Goal: Transaction & Acquisition: Purchase product/service

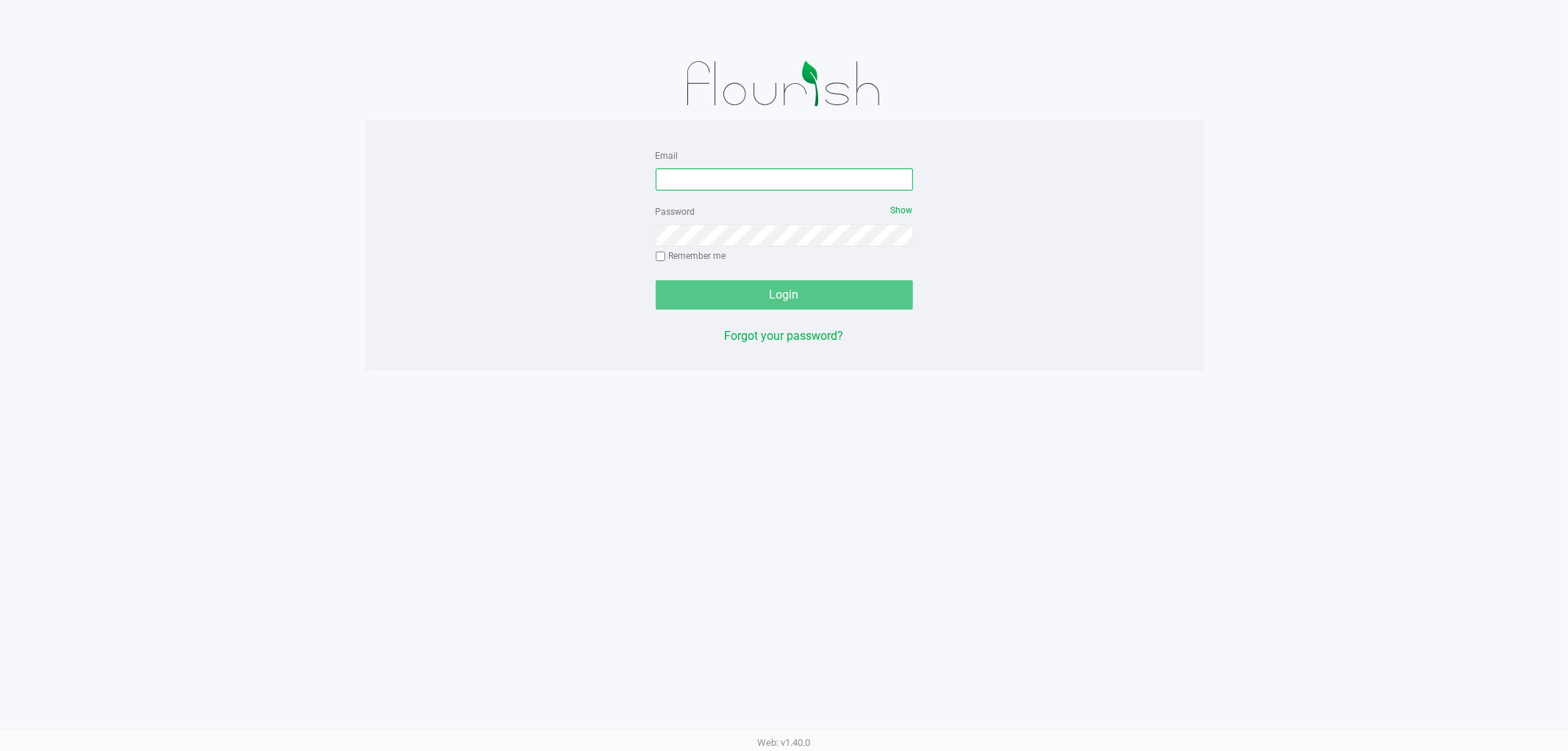
click at [709, 186] on input "Email" at bounding box center [784, 180] width 258 height 22
type input "[EMAIL_ADDRESS][DOMAIN_NAME]"
click at [656, 252] on div "Password Show Remember me" at bounding box center [784, 236] width 258 height 66
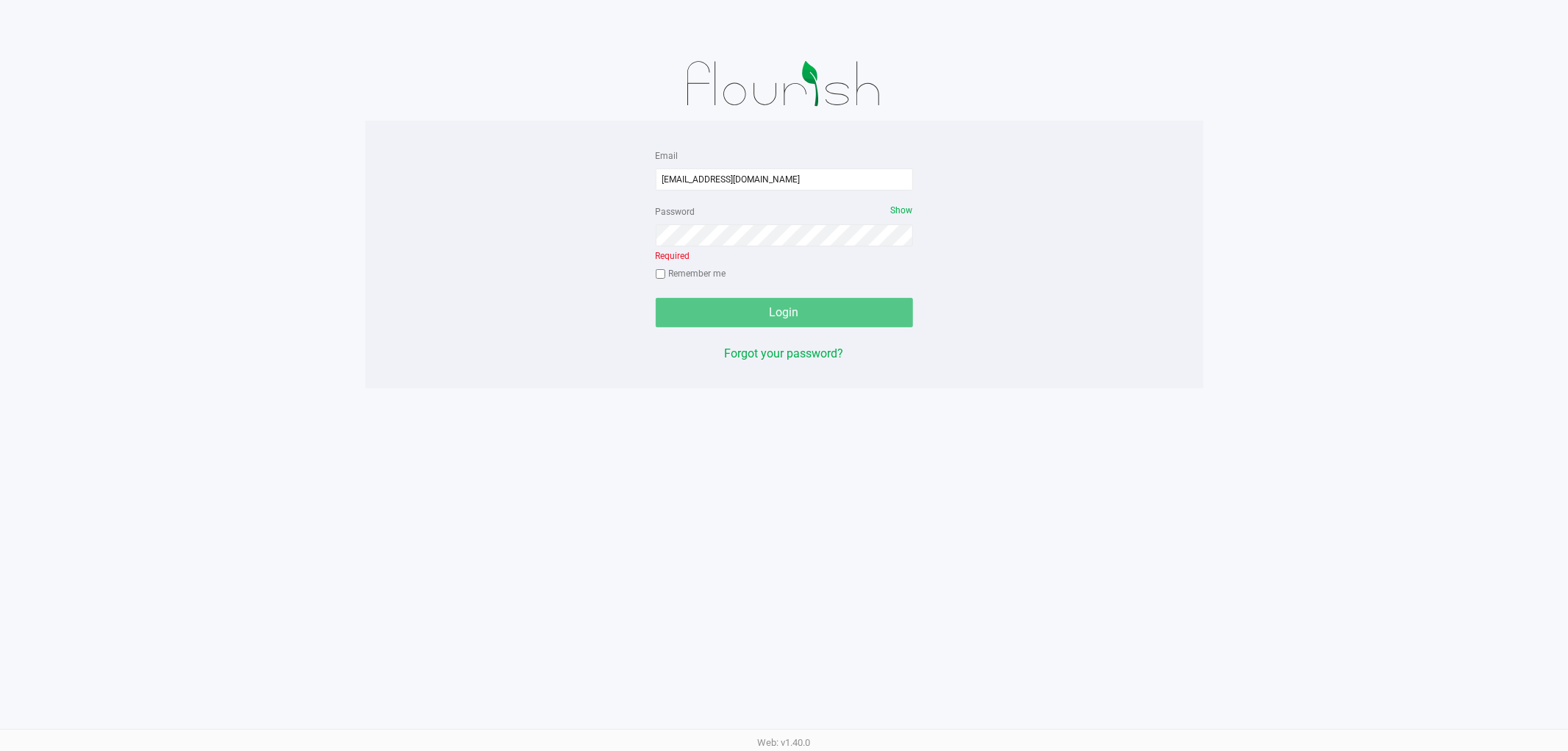
click at [664, 273] on input "Remember me" at bounding box center [660, 274] width 10 height 10
checkbox input "true"
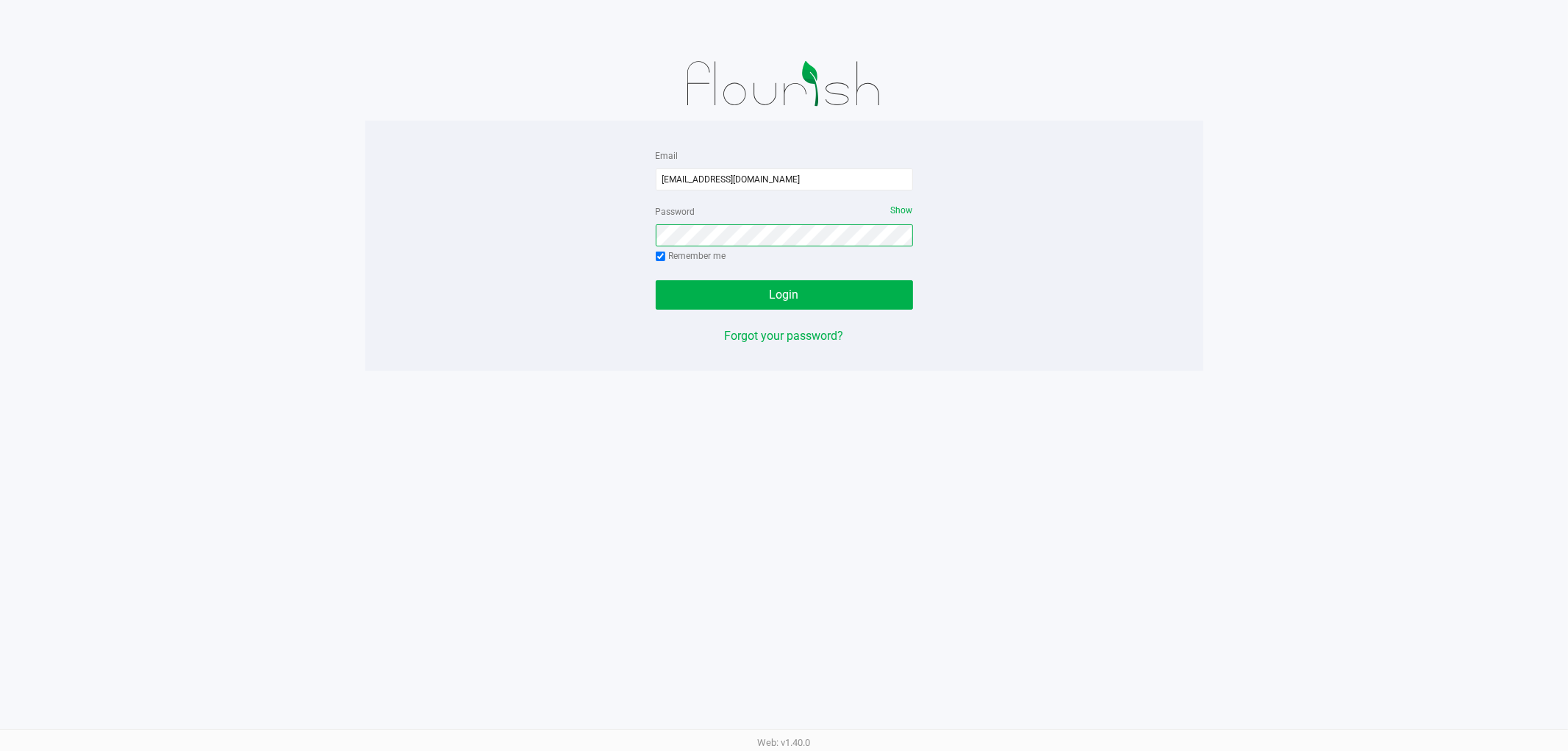
click at [656, 280] on button "Login" at bounding box center [784, 295] width 258 height 29
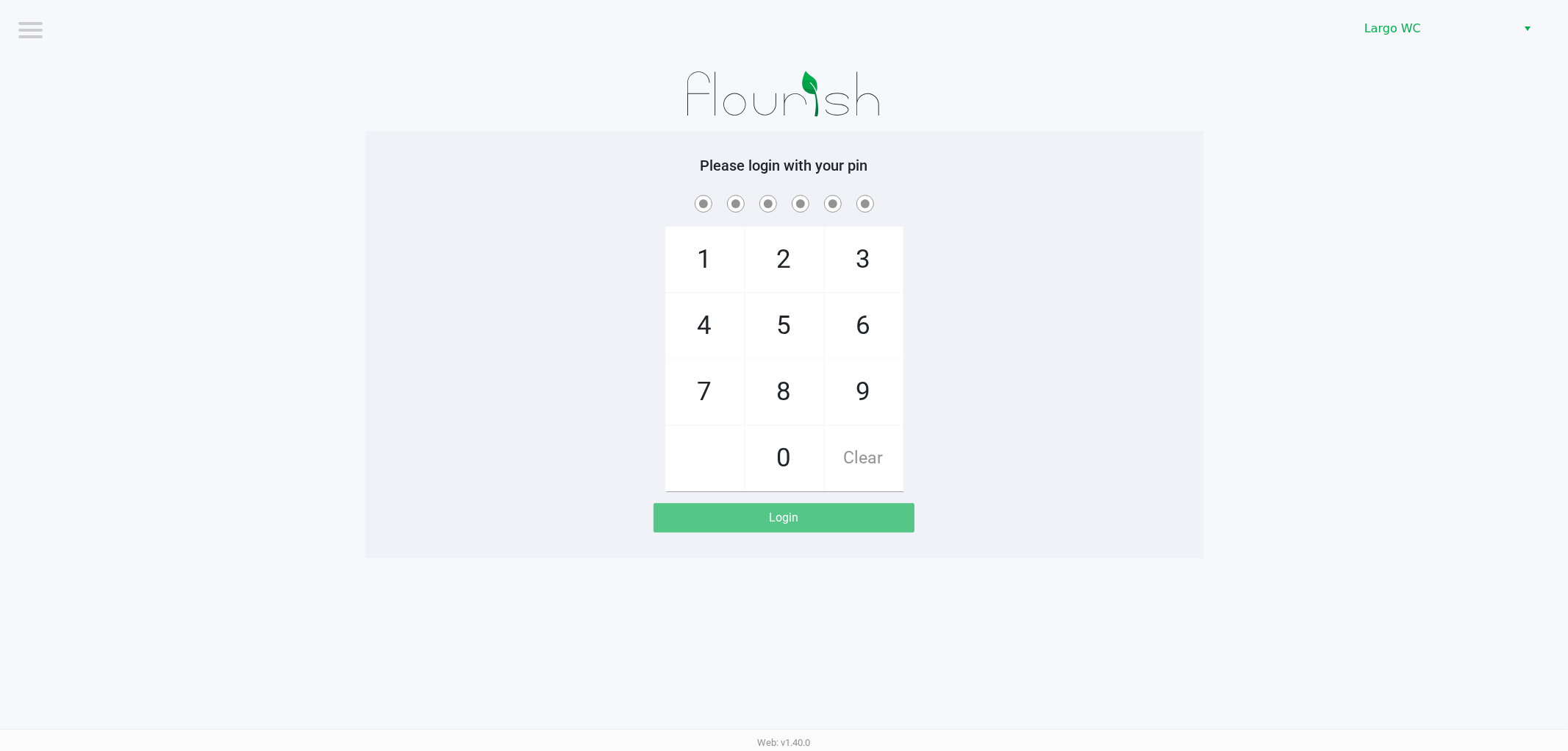
click at [755, 122] on img at bounding box center [784, 94] width 228 height 74
checkbox input "true"
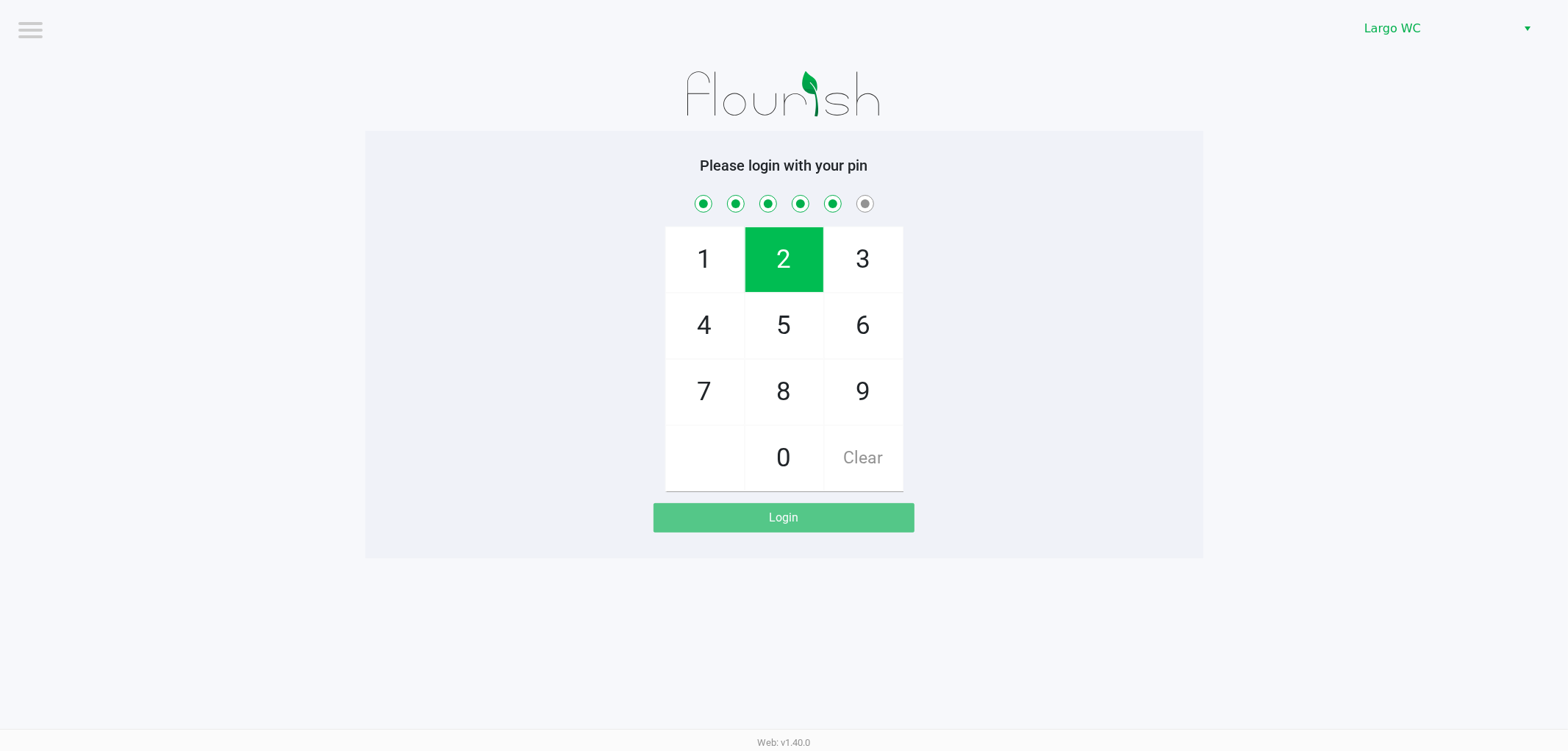
checkbox input "true"
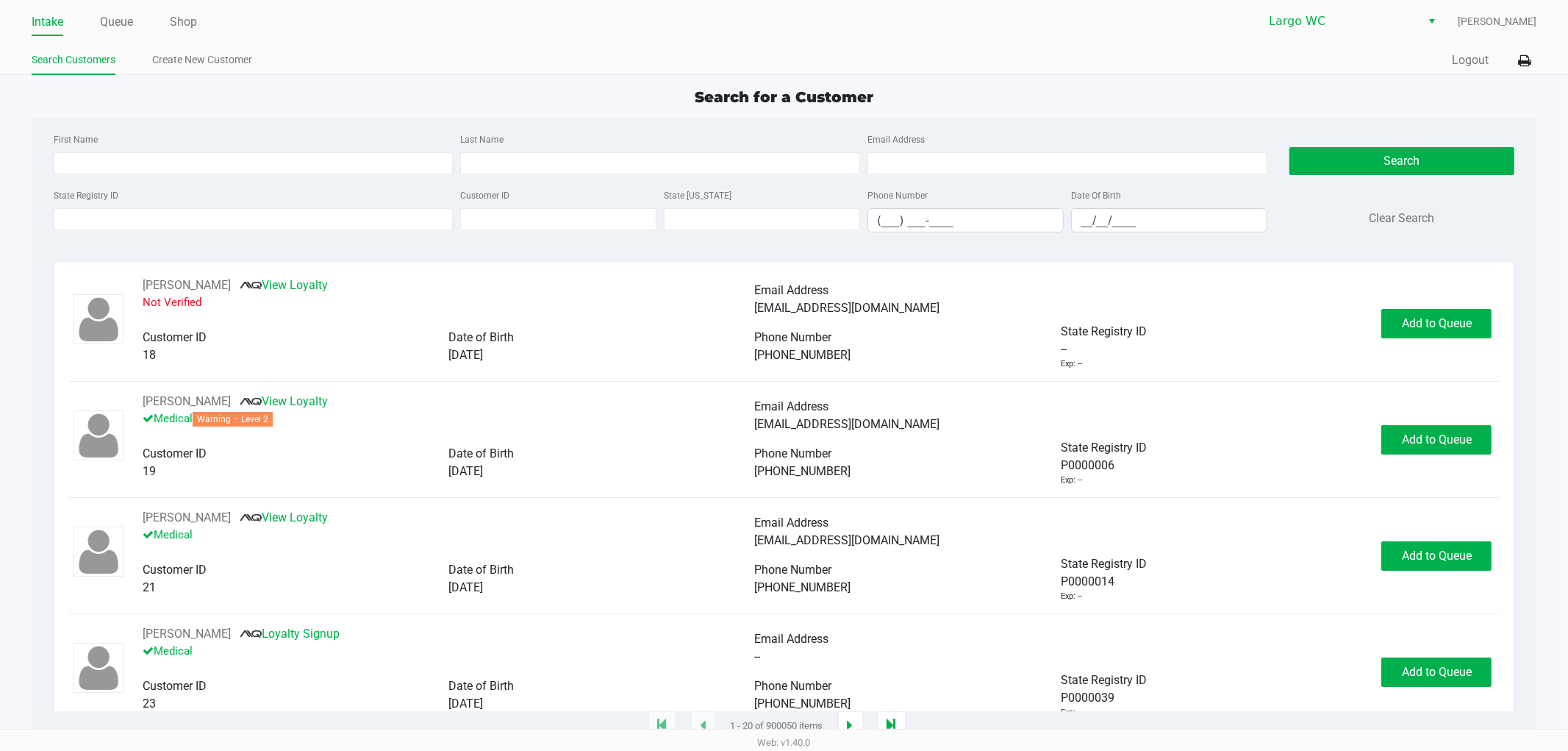
drag, startPoint x: 129, startPoint y: 19, endPoint x: 134, endPoint y: 27, distance: 9.4
click at [128, 18] on link "Queue" at bounding box center [116, 21] width 33 height 21
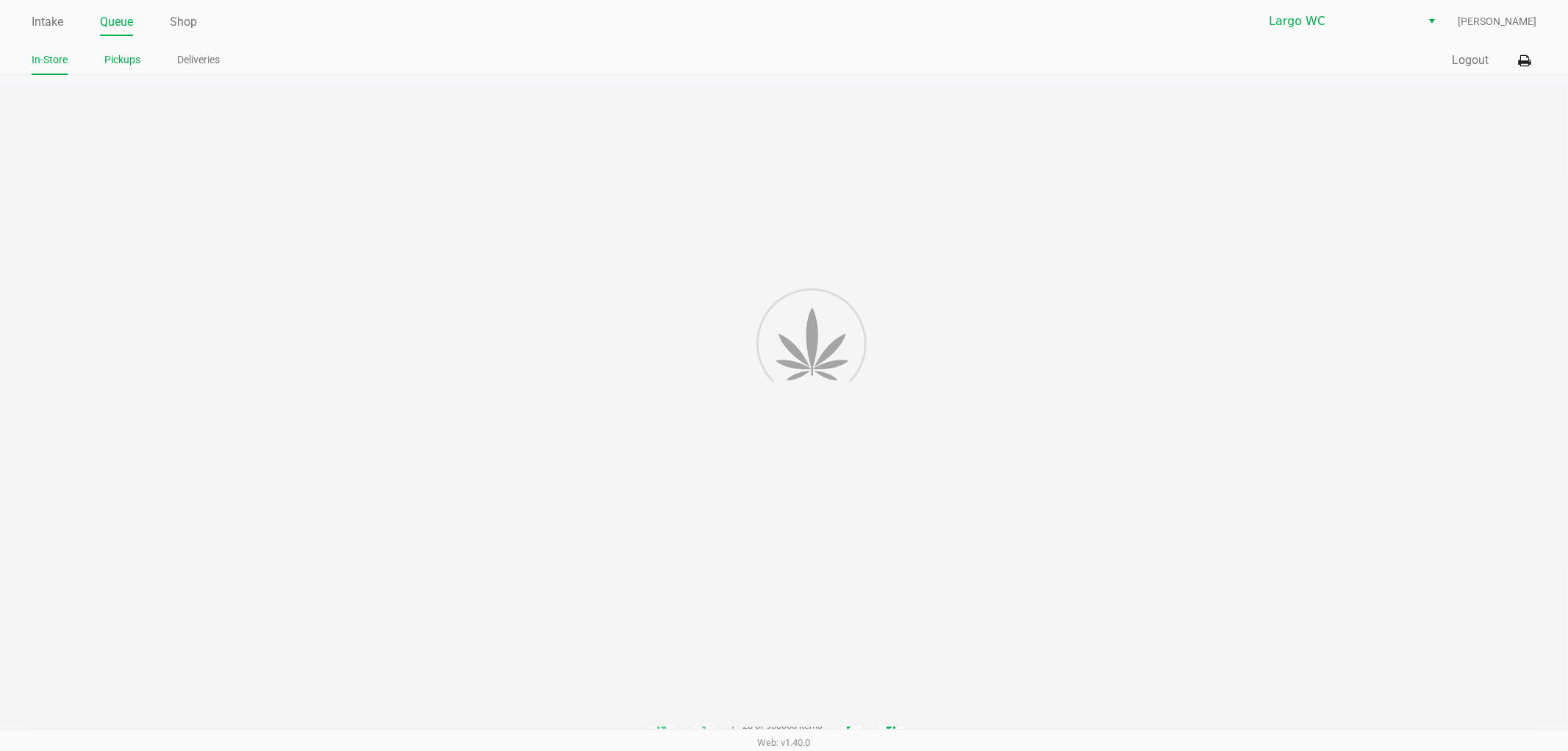
click at [130, 57] on link "Pickups" at bounding box center [122, 60] width 36 height 18
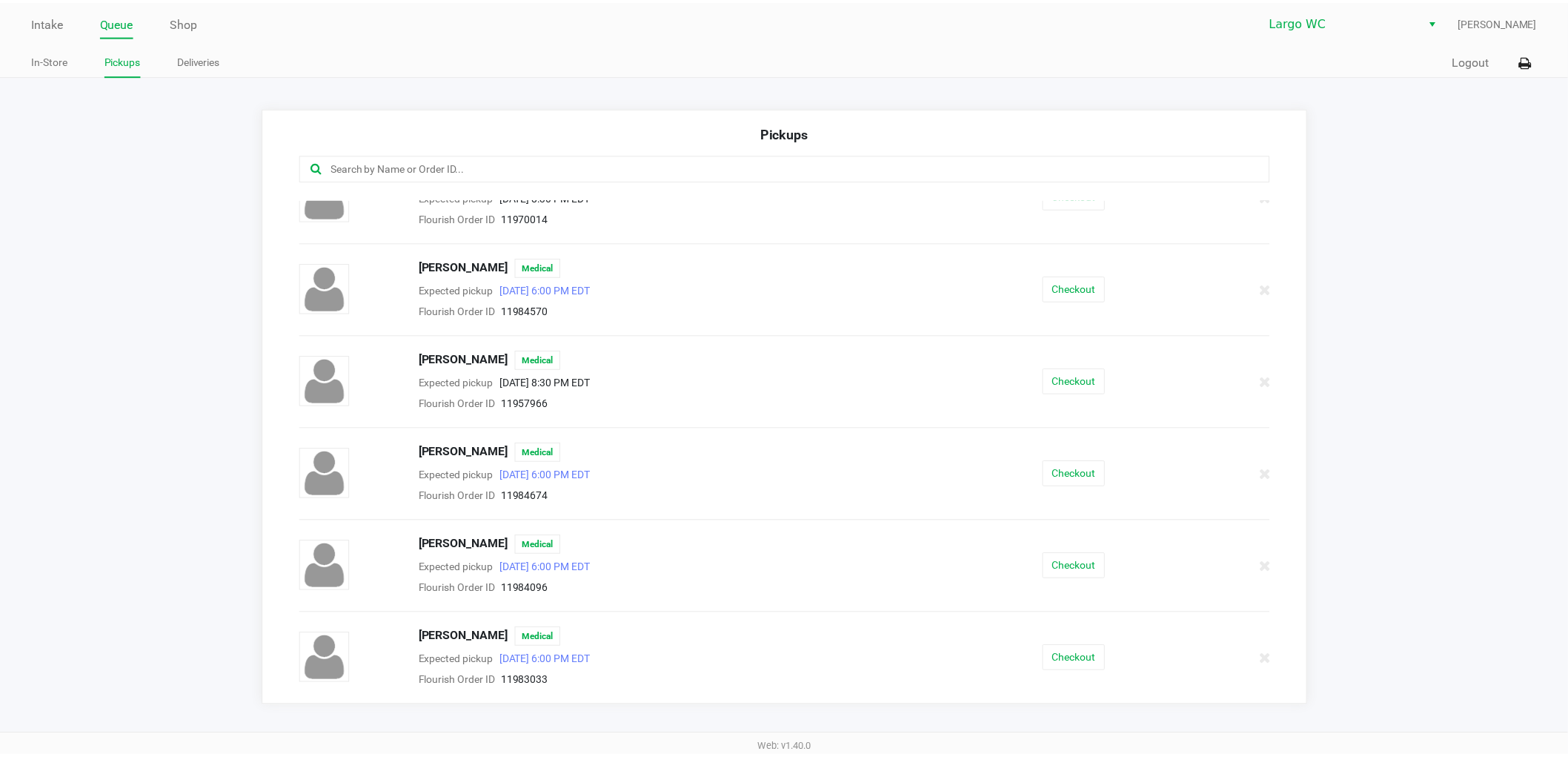
scroll to position [56, 0]
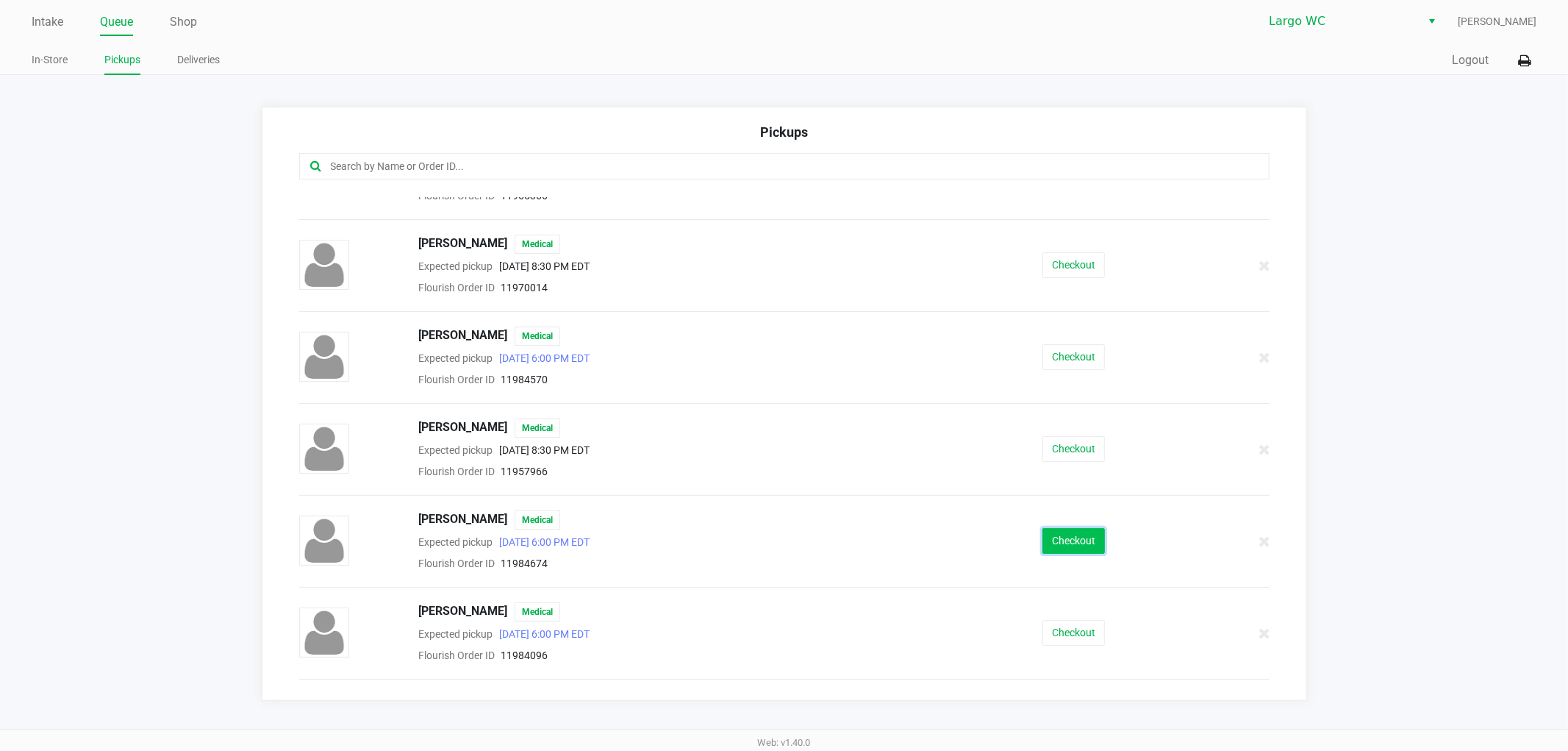
click at [1060, 535] on button "Checkout" at bounding box center [1073, 541] width 62 height 26
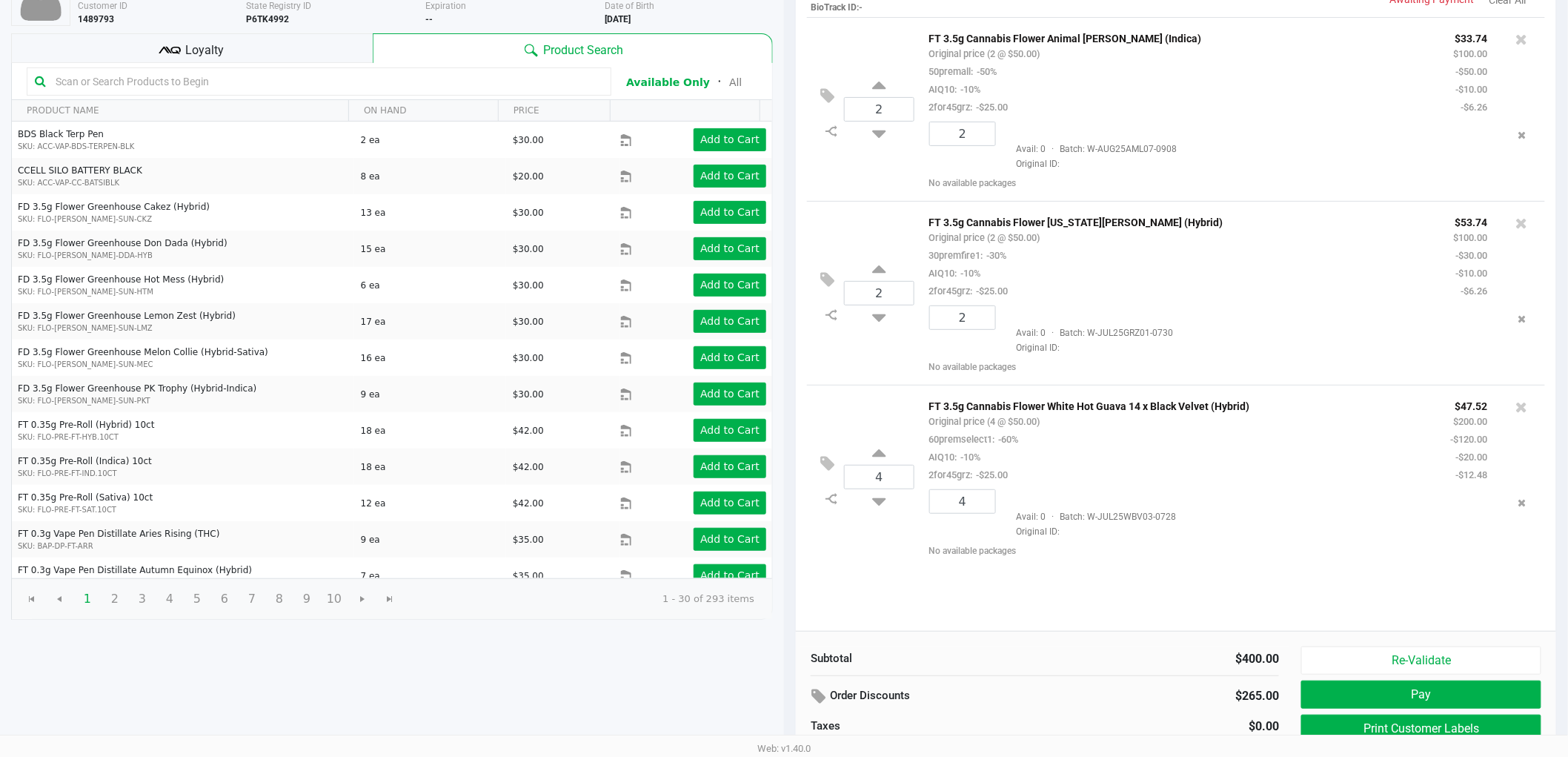
scroll to position [152, 0]
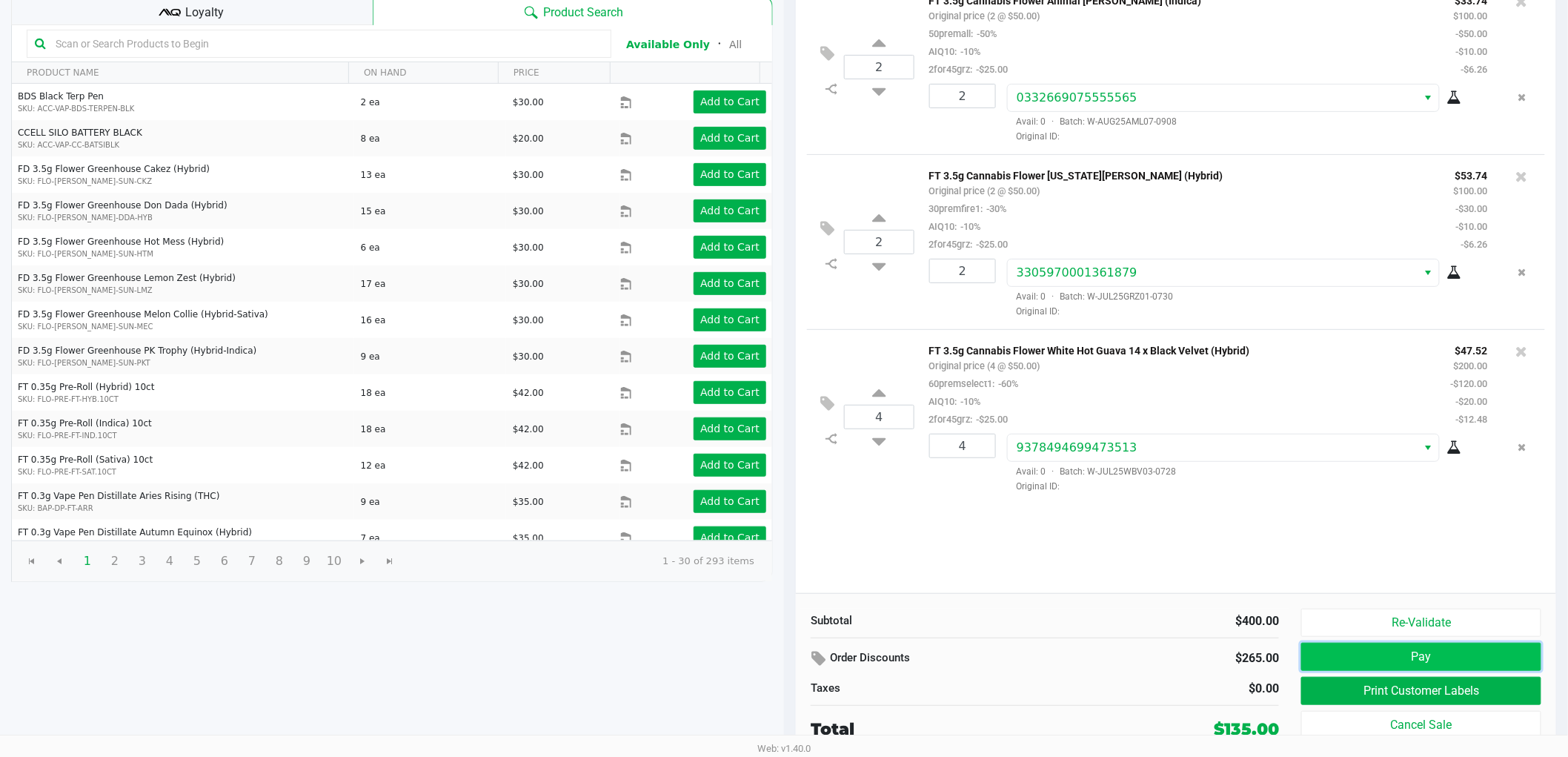
click at [1448, 651] on button "Pay" at bounding box center [1420, 656] width 240 height 28
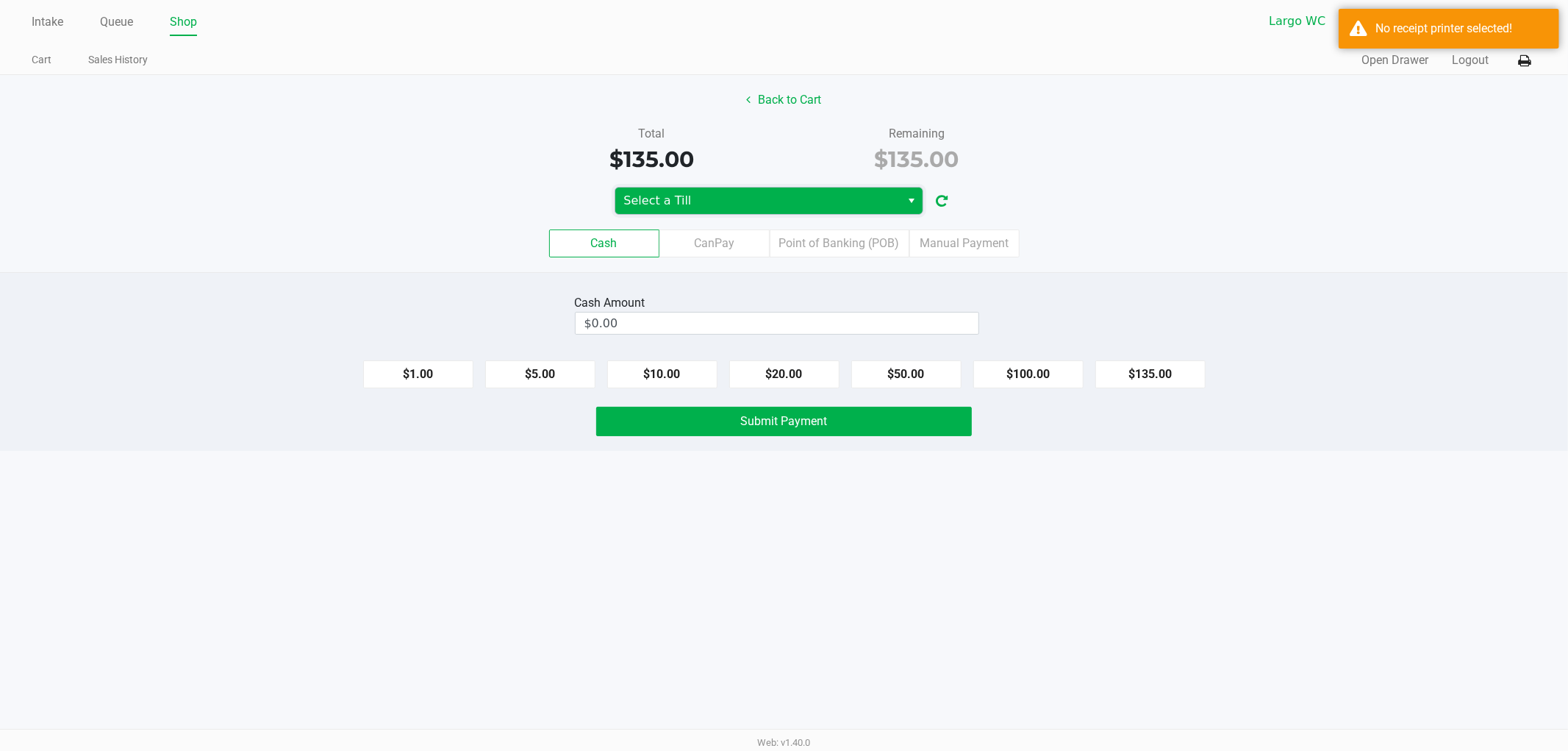
click at [724, 204] on span "Select a Till" at bounding box center [758, 200] width 268 height 18
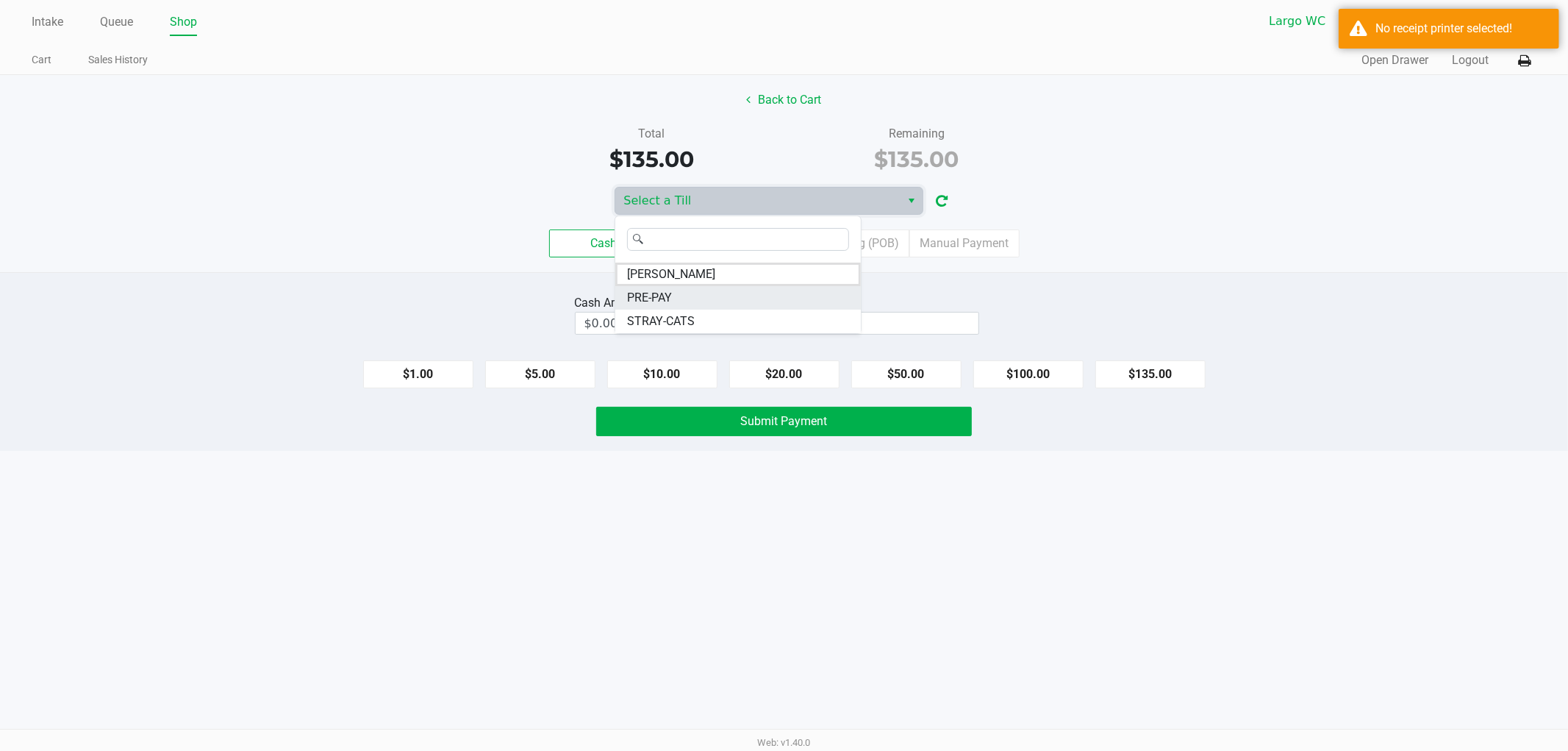
click at [667, 298] on span "PRE-PAY" at bounding box center [649, 298] width 44 height 18
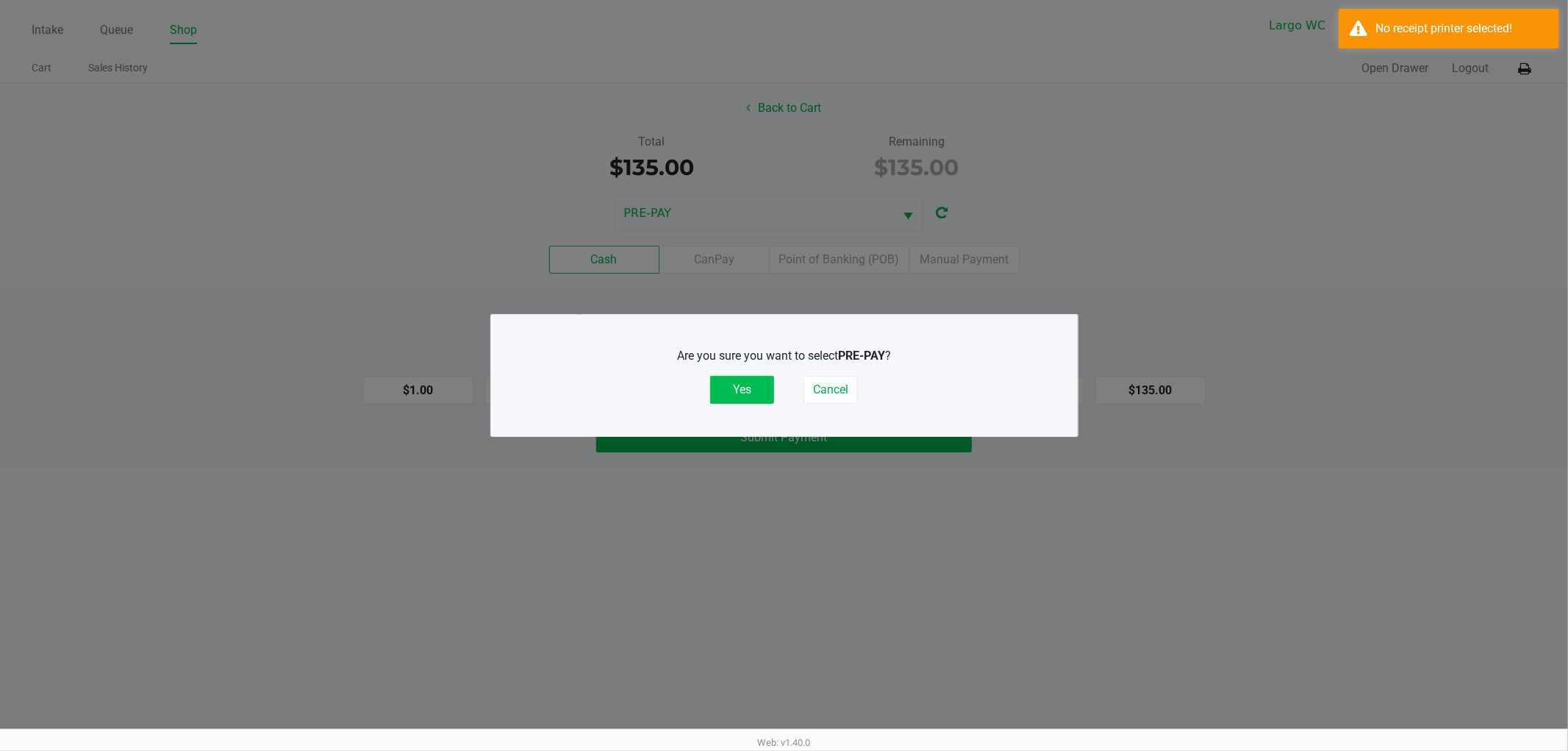
click at [721, 388] on button "Yes" at bounding box center [741, 390] width 64 height 28
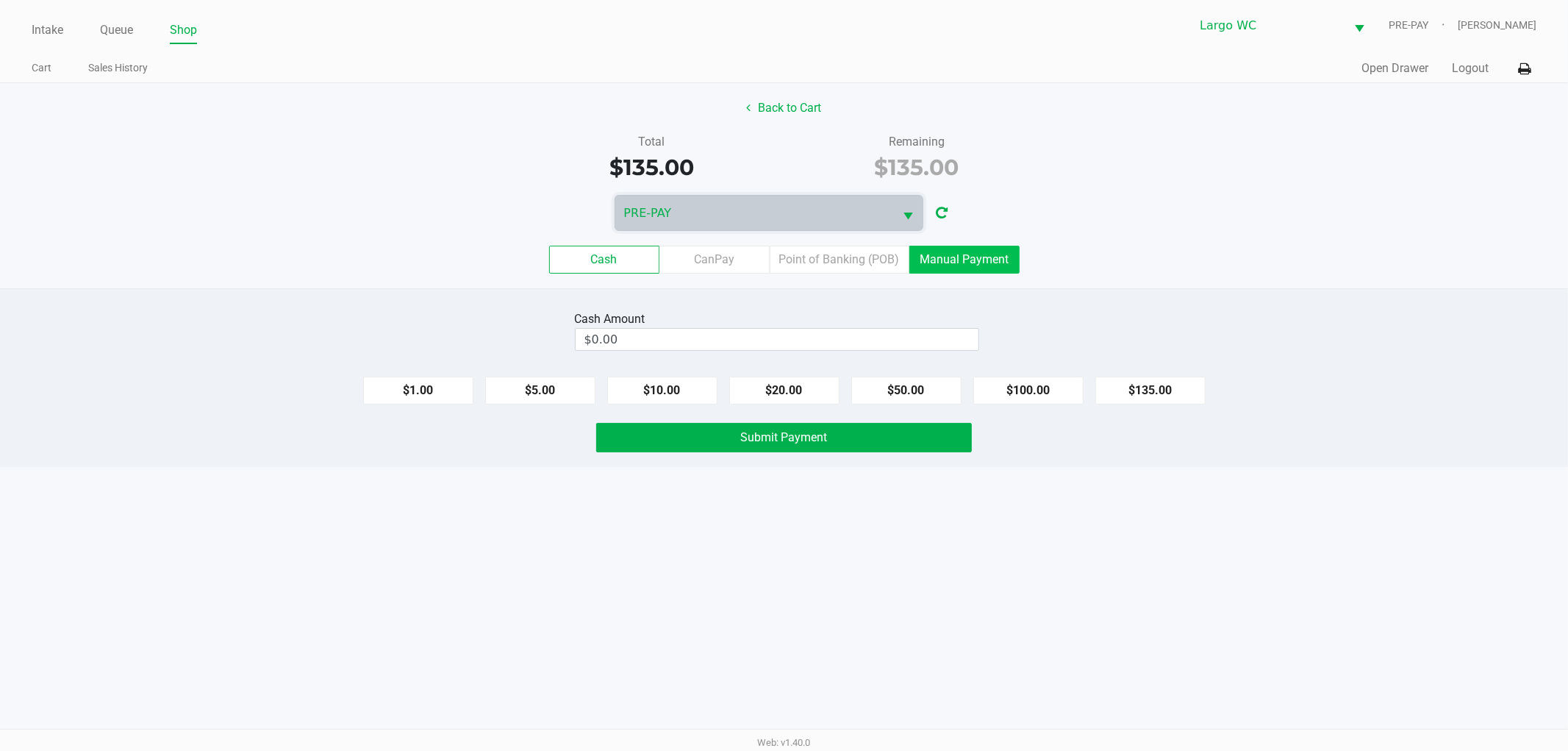
click at [932, 269] on label "Manual Payment" at bounding box center [965, 259] width 110 height 28
click at [0, 0] on 8 "Manual Payment" at bounding box center [0, 0] width 0 height 0
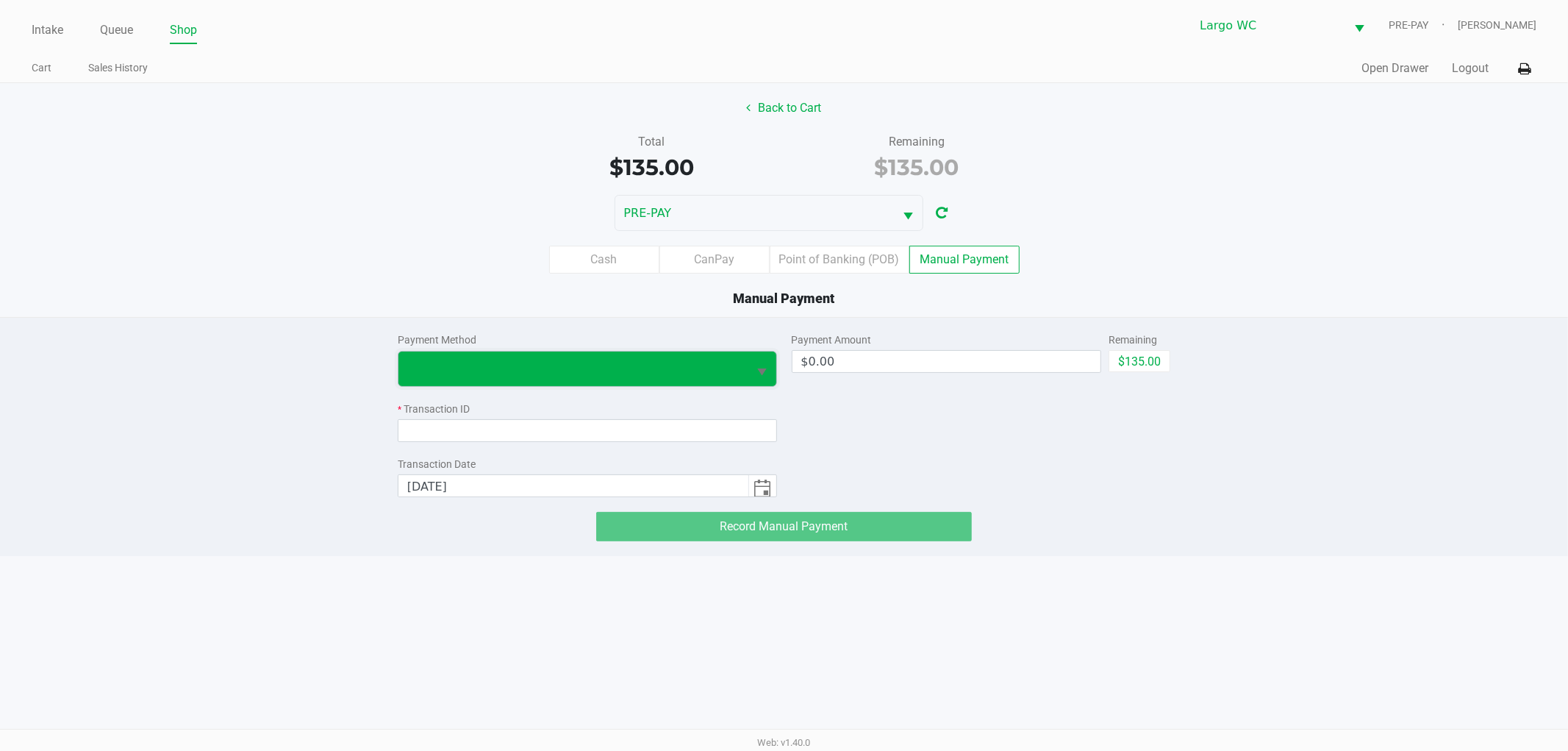
click at [586, 370] on span at bounding box center [573, 368] width 332 height 18
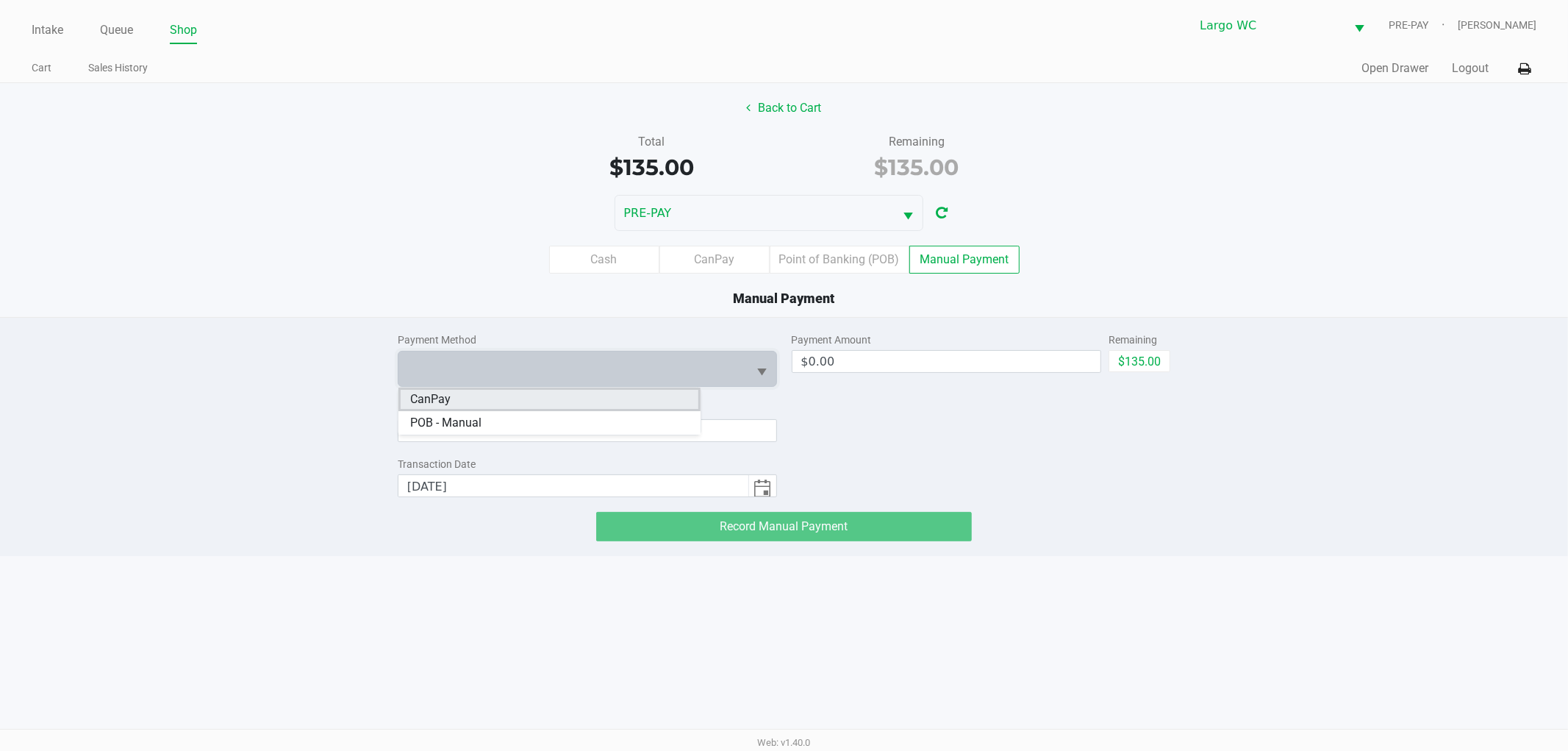
click at [564, 406] on li "CanPay" at bounding box center [550, 399] width 302 height 24
click at [1113, 361] on button "$135.00" at bounding box center [1139, 361] width 62 height 22
type input "$135.00"
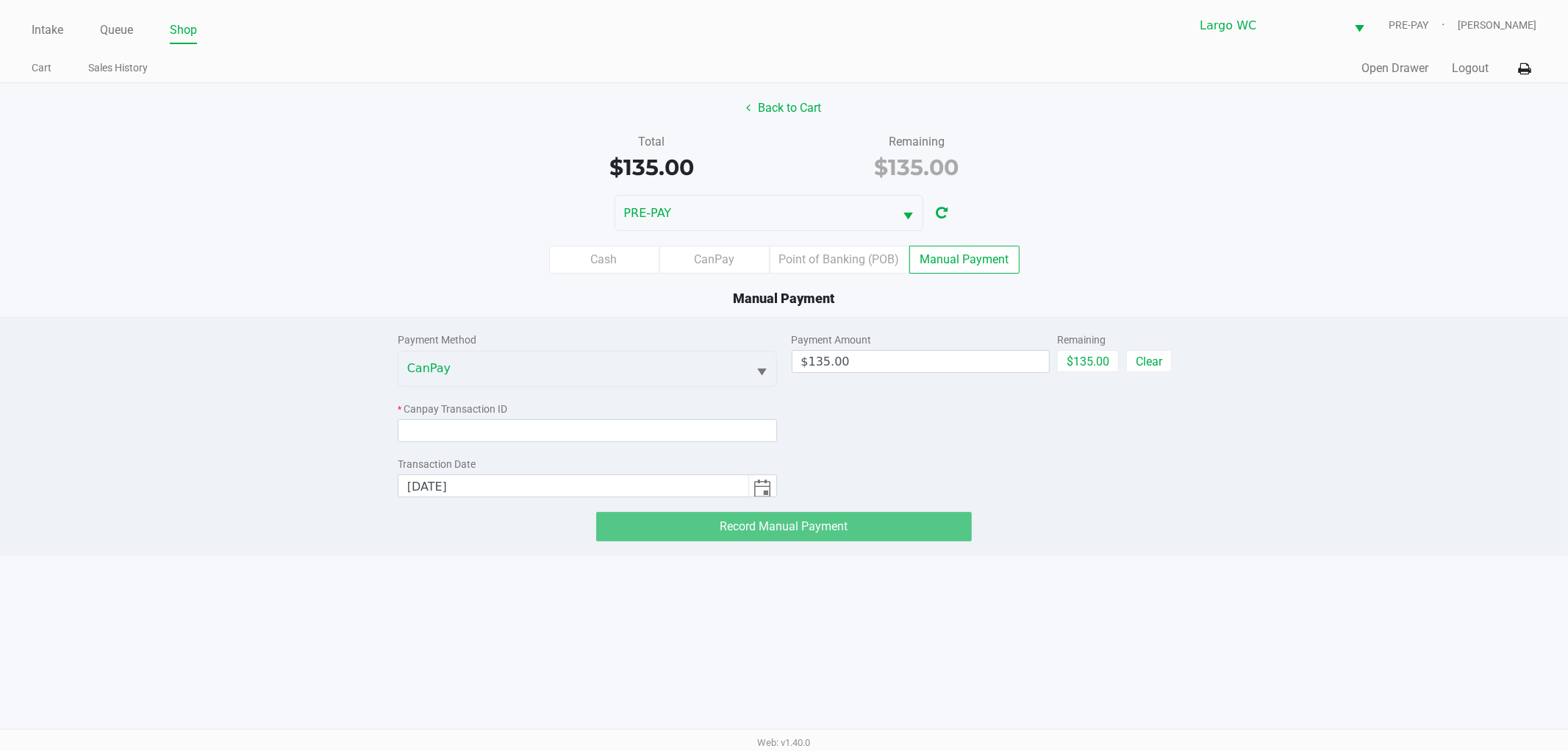
drag, startPoint x: 498, startPoint y: 410, endPoint x: 489, endPoint y: 431, distance: 22.8
click at [496, 413] on div "* Canpay Transaction ID" at bounding box center [587, 409] width 380 height 15
click at [485, 444] on div "Payment Method CanPay * Canpay Transaction ID Transaction Date 9/21/2025" at bounding box center [587, 407] width 380 height 180
click at [491, 434] on input at bounding box center [587, 430] width 380 height 23
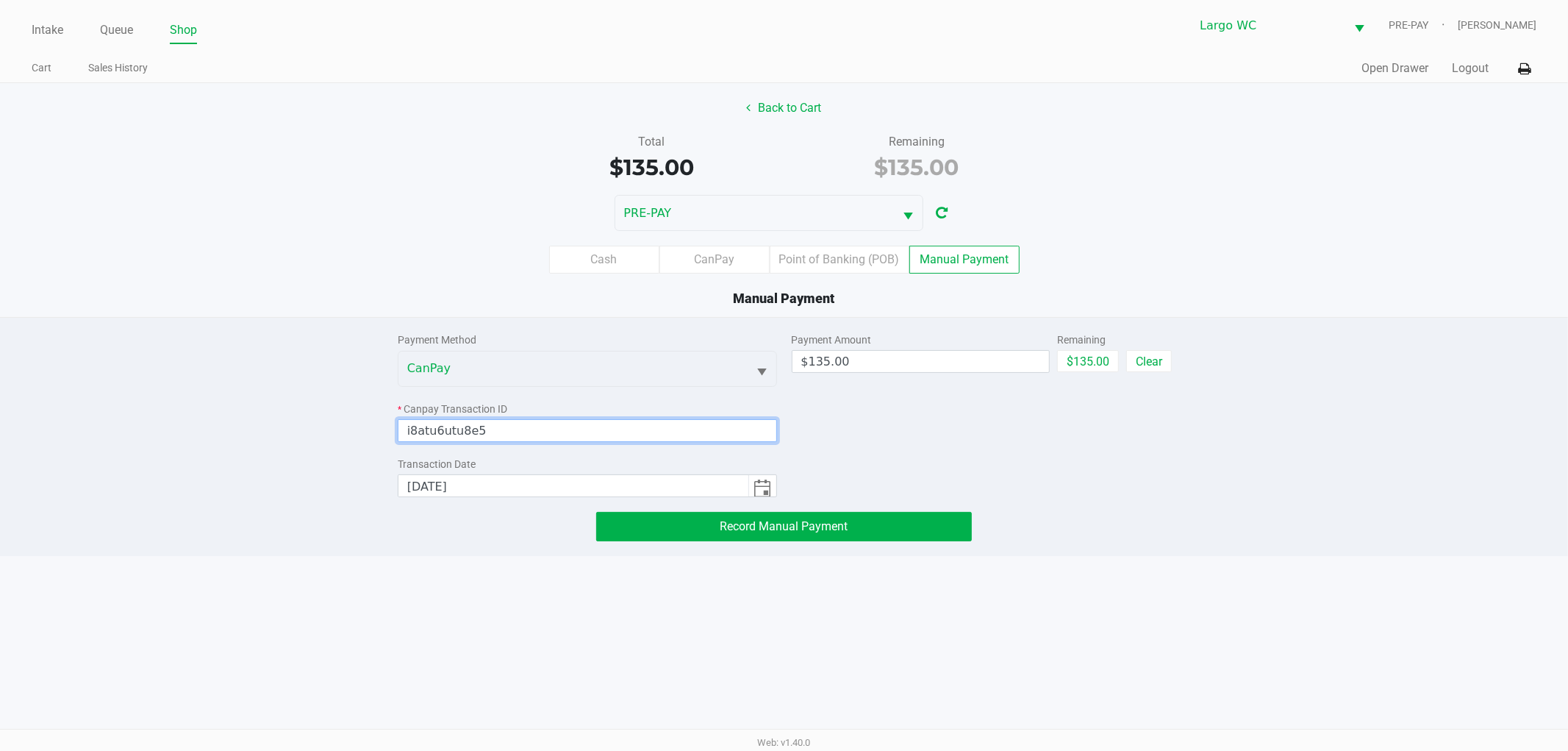
type input "i8atu6utu8e5"
click at [317, 405] on div "Payment Method CanPay * Canpay Transaction ID i8atu6utu8e5 Transaction Date 9/2…" at bounding box center [784, 429] width 1590 height 223
click at [714, 519] on button "Record Manual Payment" at bounding box center [784, 526] width 376 height 29
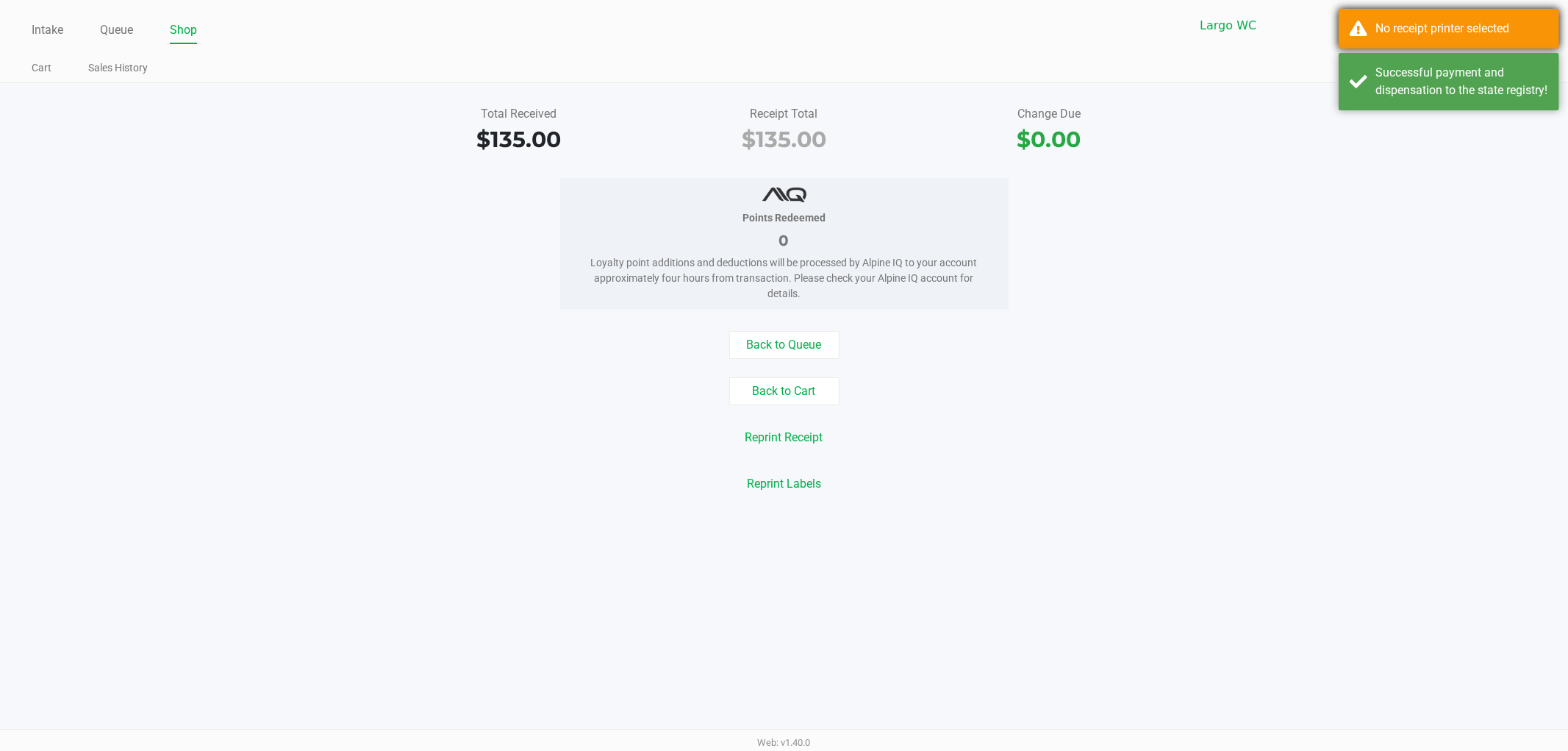
click at [1439, 34] on div "No receipt printer selected" at bounding box center [1461, 28] width 173 height 18
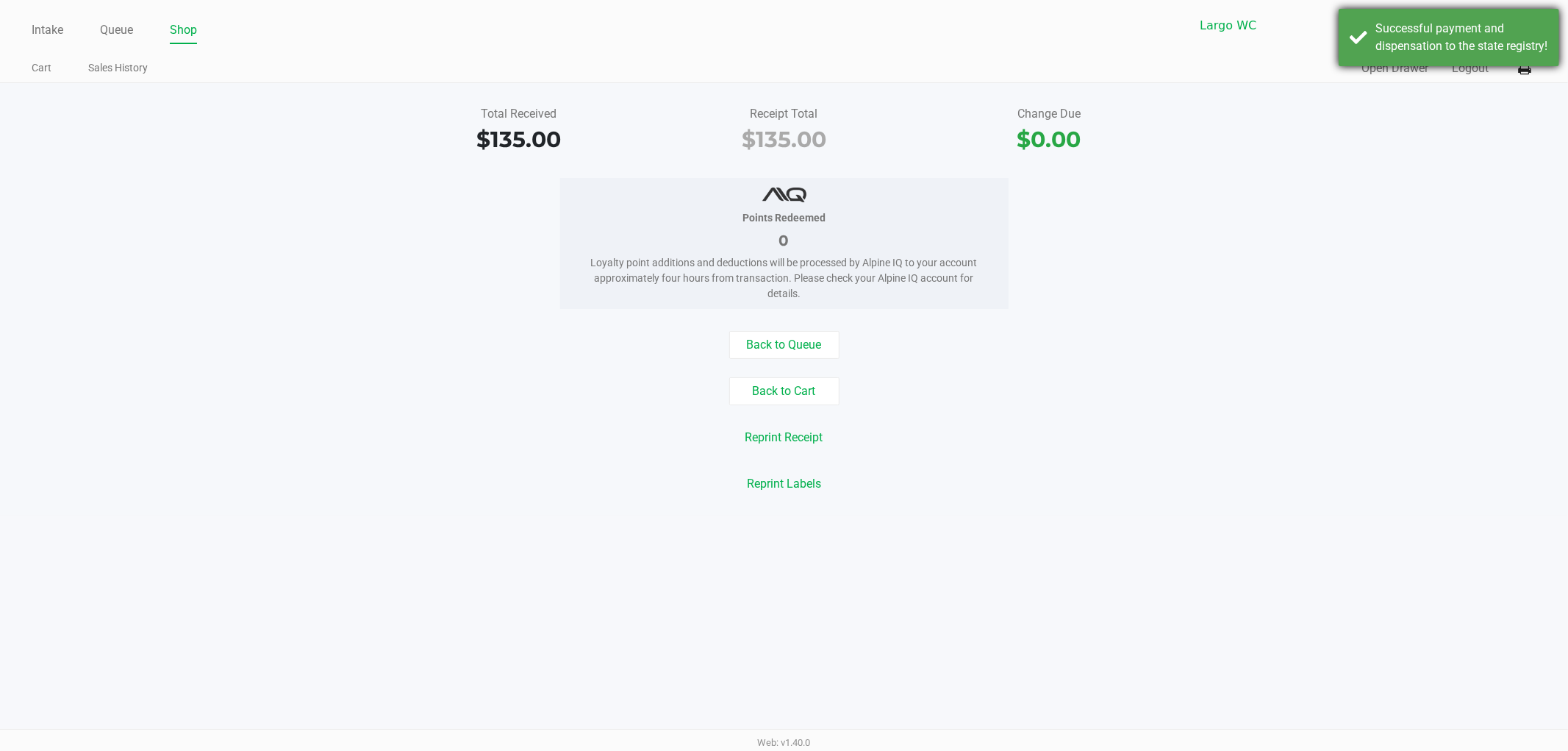
click at [1437, 52] on div "Successful payment and dispensation to the state registry!" at bounding box center [1461, 38] width 173 height 35
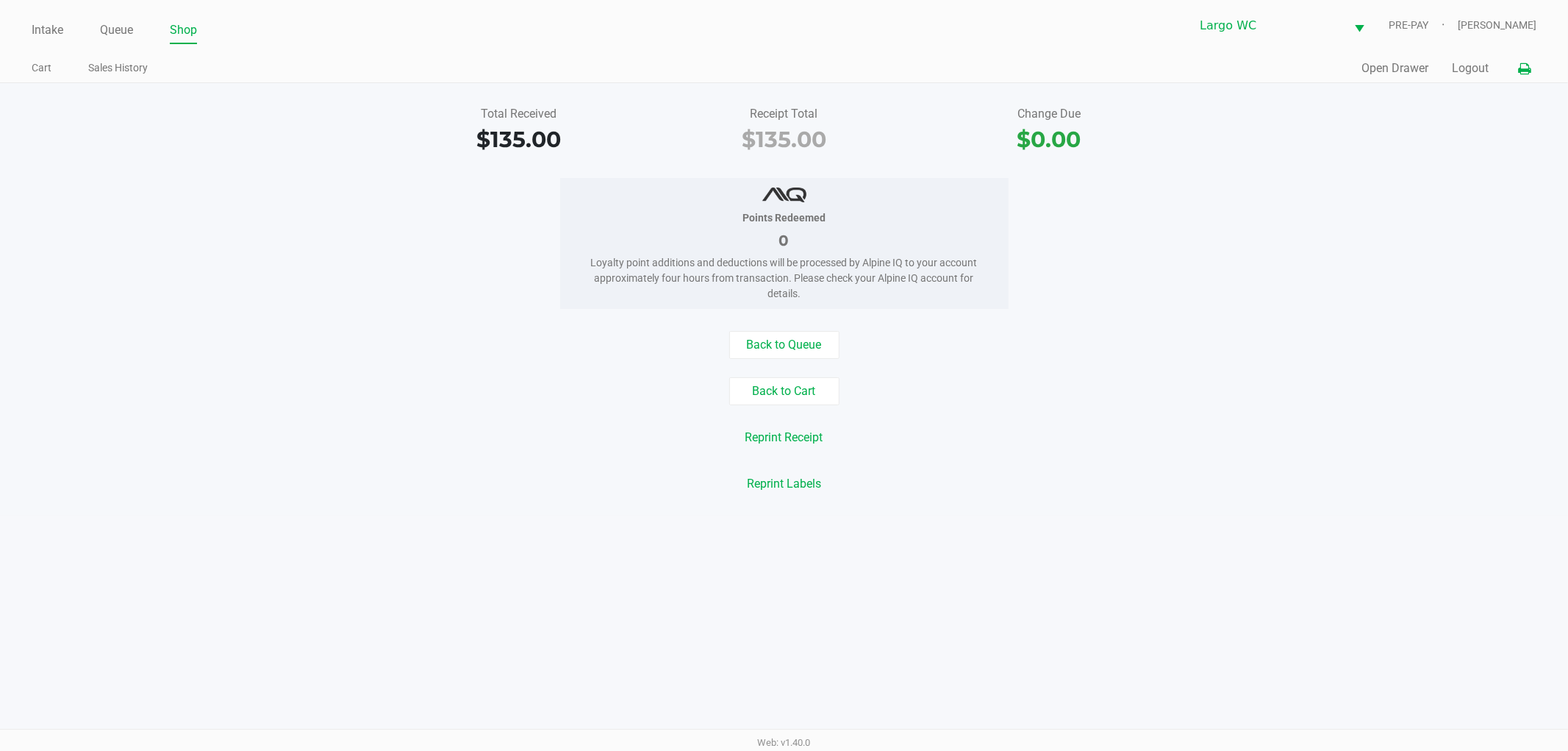
click at [1524, 64] on icon at bounding box center [1524, 68] width 12 height 10
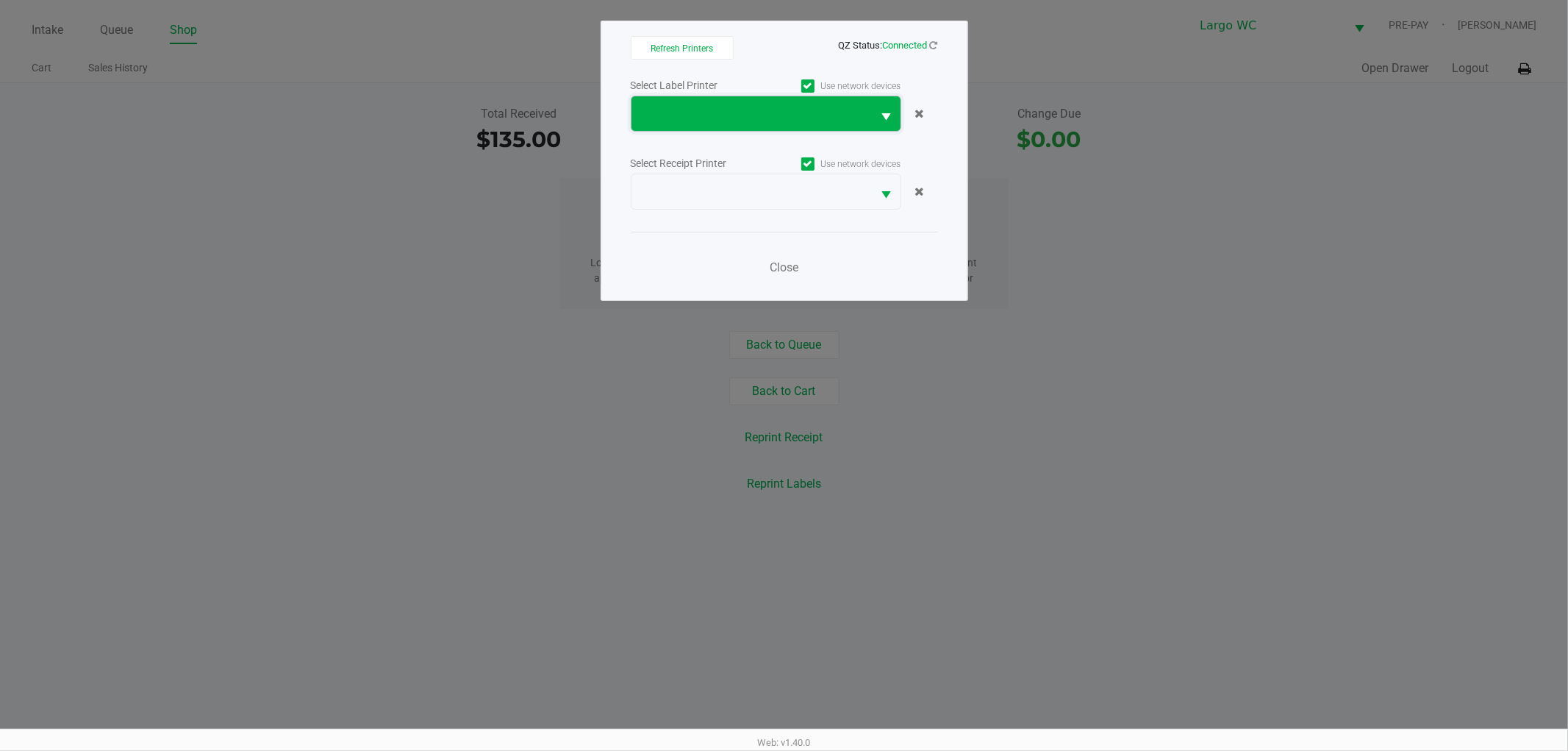
click at [804, 116] on span at bounding box center [751, 114] width 223 height 18
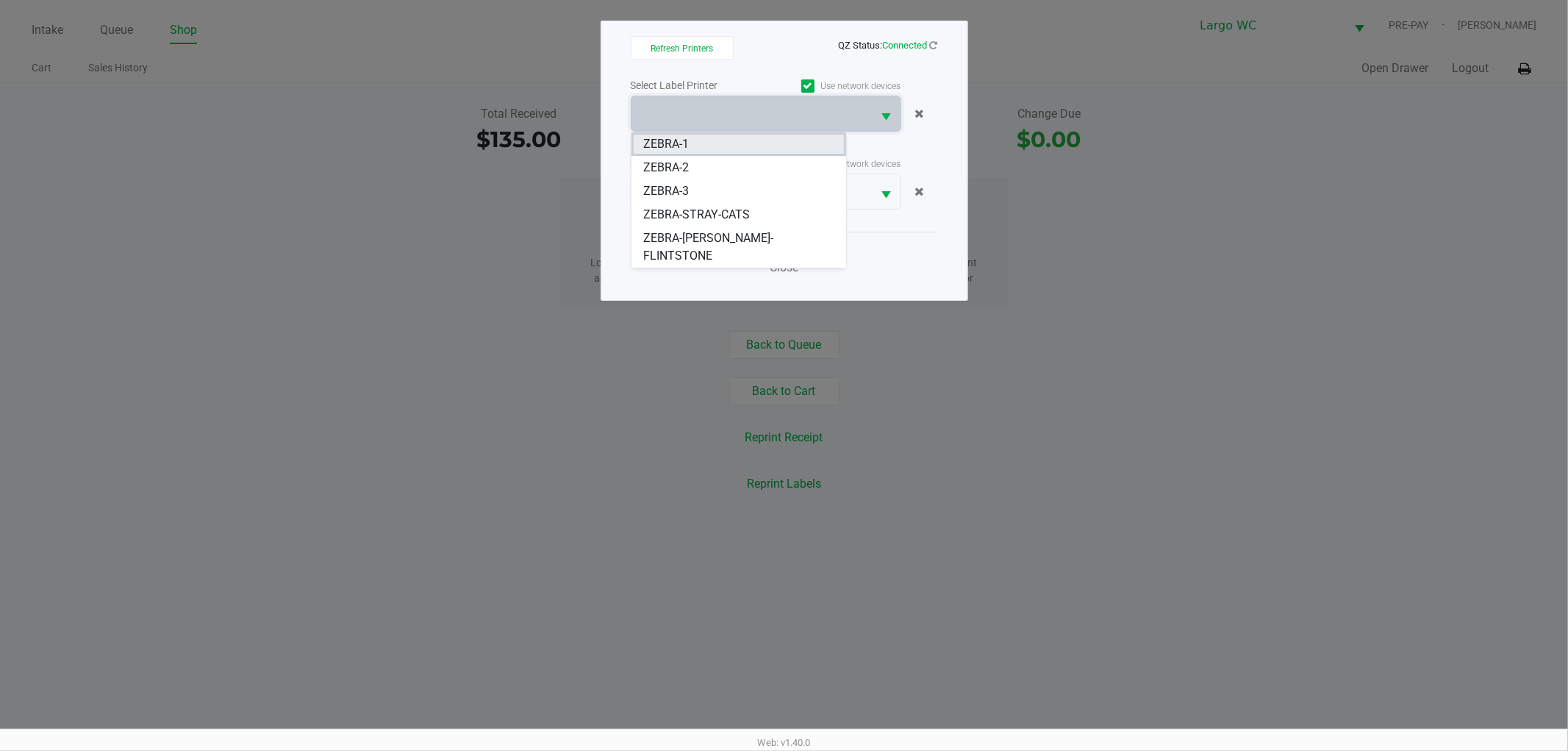
click at [753, 150] on li "ZEBRA-1" at bounding box center [738, 144] width 215 height 24
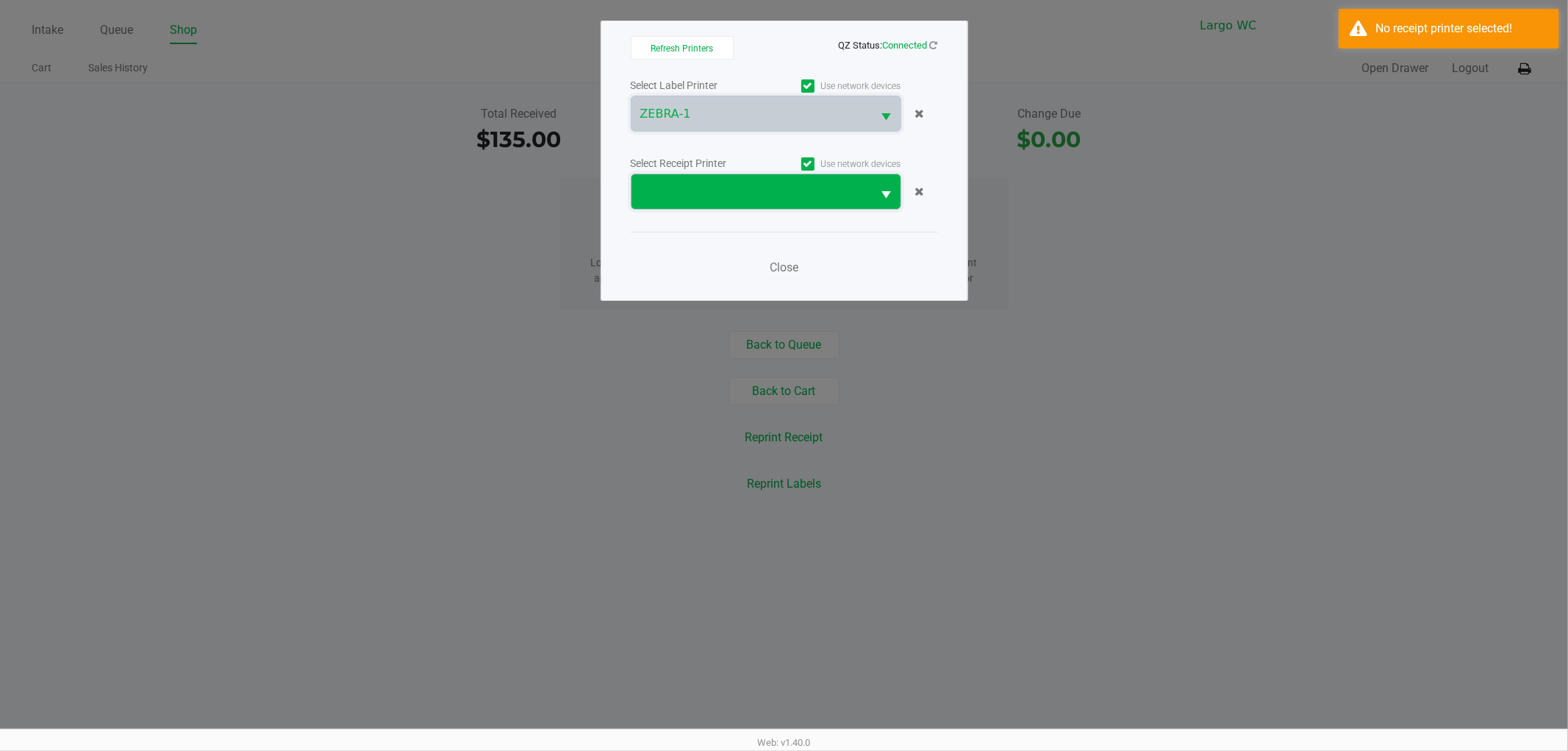
click at [746, 186] on span at bounding box center [751, 192] width 223 height 18
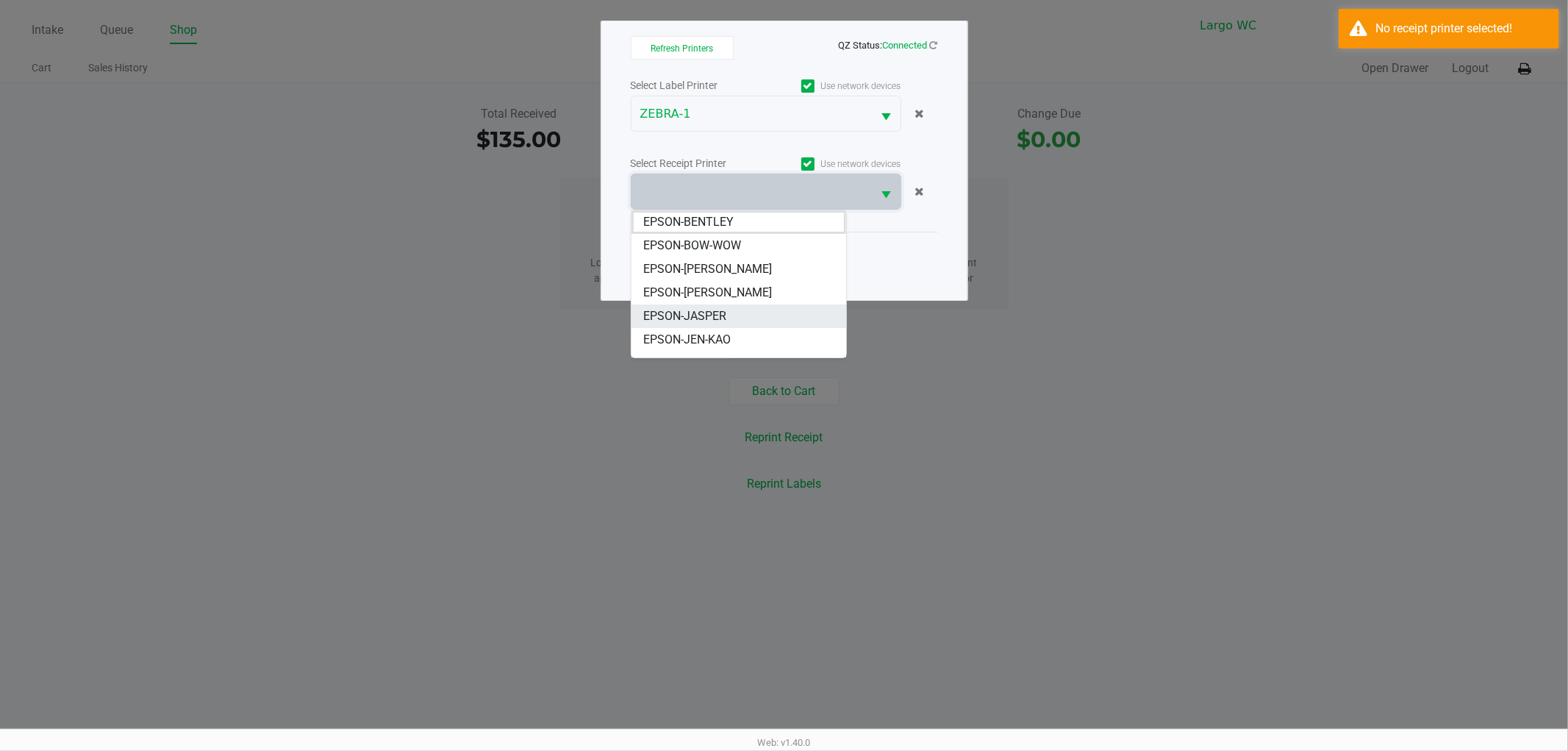
click at [725, 312] on span "EPSON-JASPER" at bounding box center [685, 316] width 83 height 18
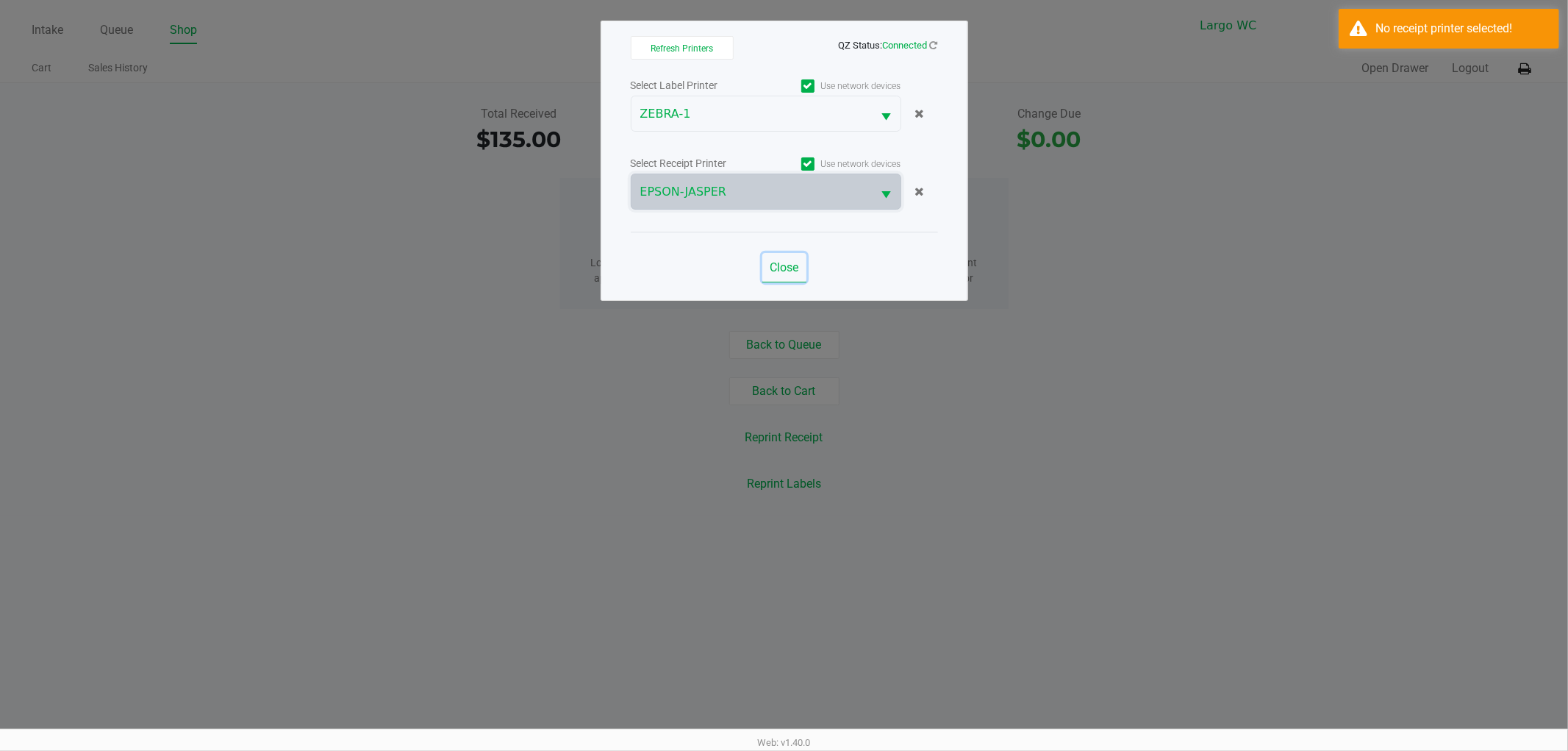
click at [771, 266] on span "Close" at bounding box center [784, 267] width 28 height 14
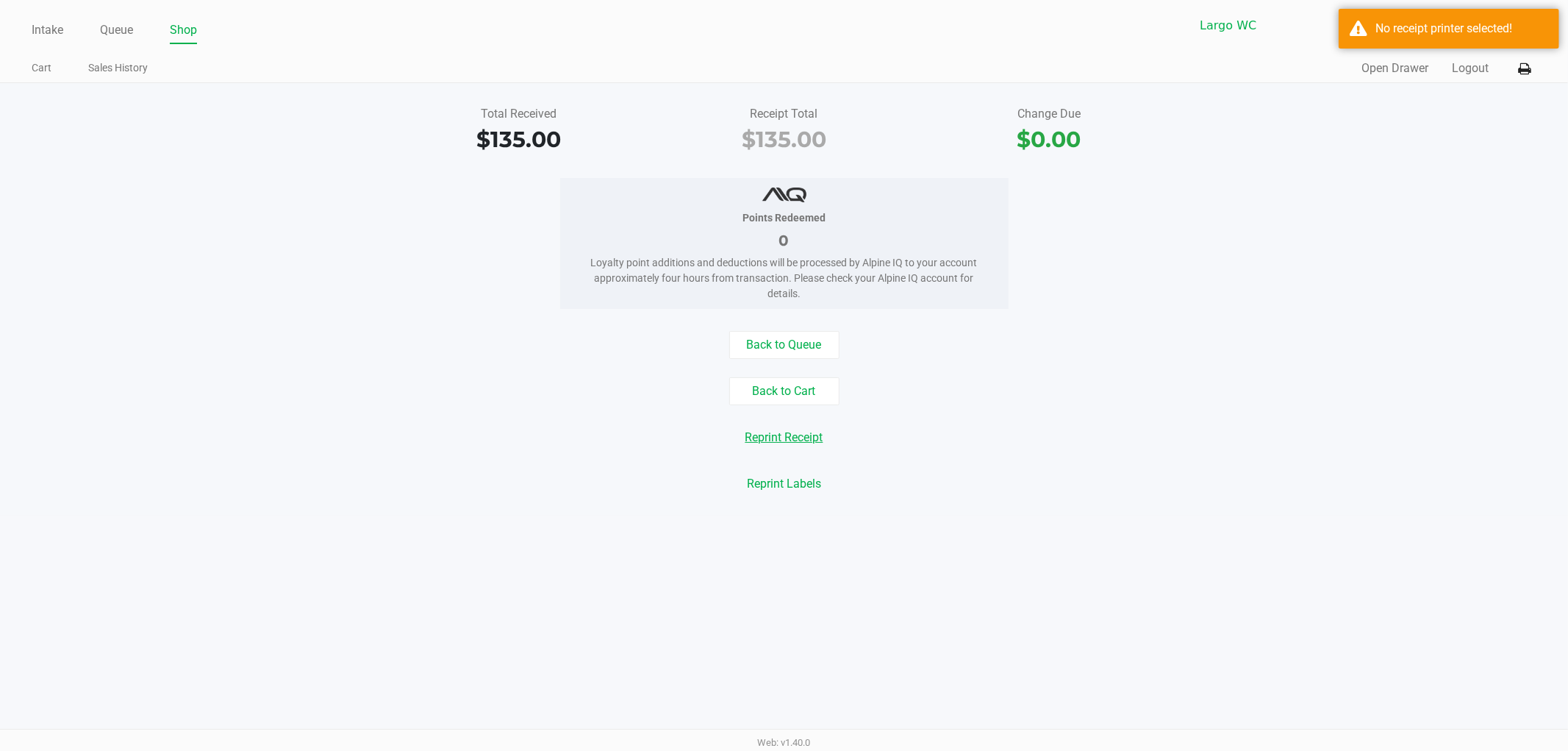
click at [791, 433] on button "Reprint Receipt" at bounding box center [784, 437] width 97 height 28
click at [1379, 446] on div "Reprint Receipt" at bounding box center [784, 437] width 1590 height 28
click at [1478, 61] on button "Logout" at bounding box center [1470, 68] width 37 height 18
